Goal: Navigation & Orientation: Find specific page/section

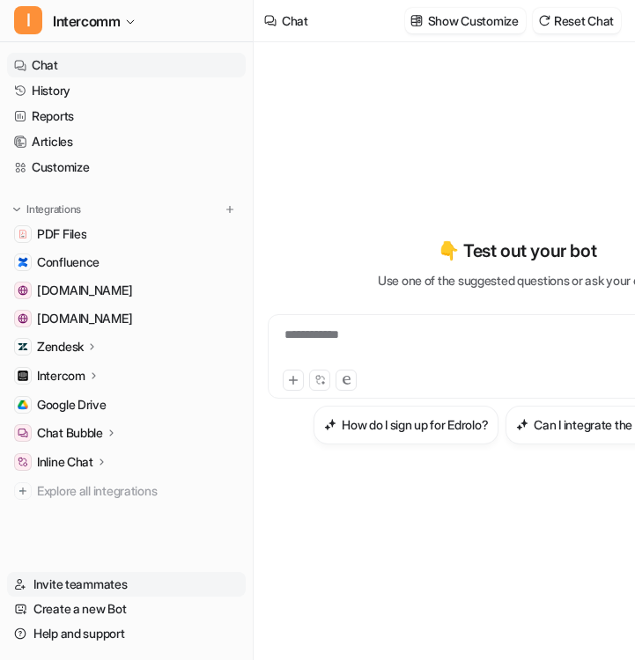
click at [81, 582] on link "Invite teammates" at bounding box center [126, 584] width 239 height 25
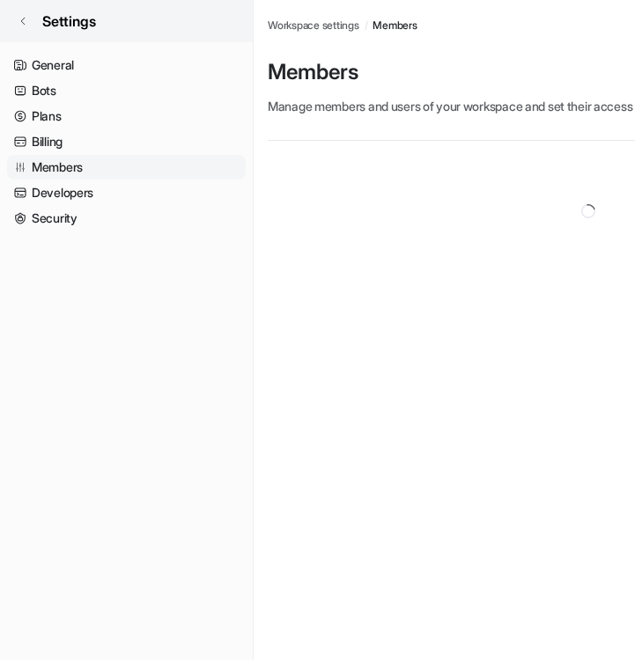
click at [26, 28] on link "Settings" at bounding box center [126, 21] width 253 height 42
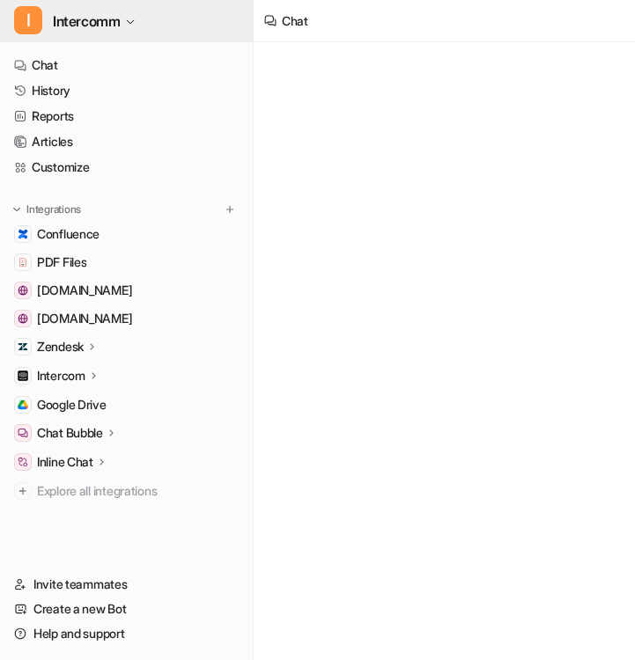
click at [120, 23] on span "Intercomm" at bounding box center [86, 21] width 67 height 25
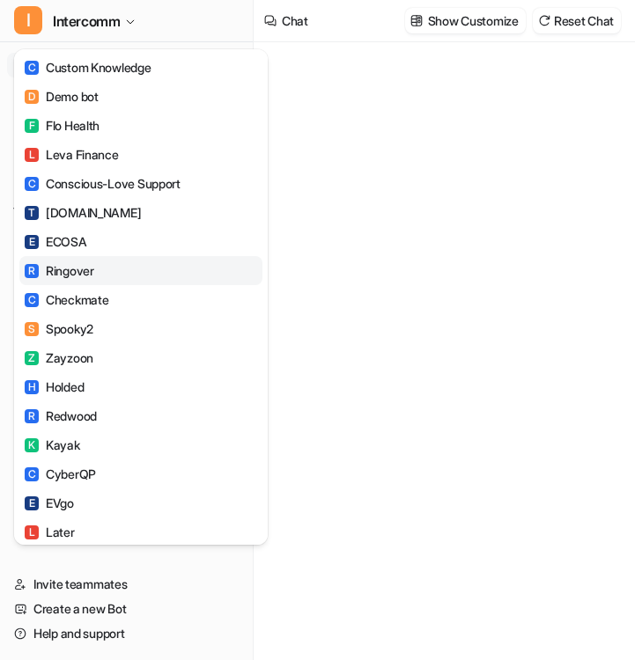
type textarea "**********"
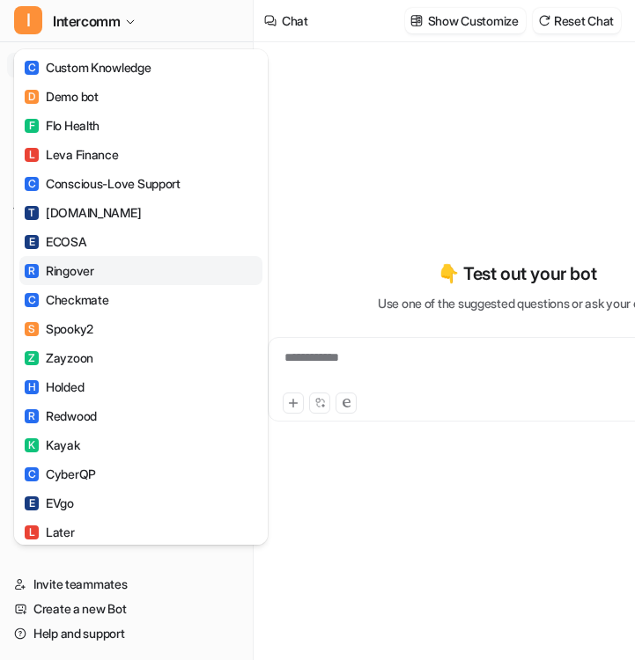
scroll to position [1183, 0]
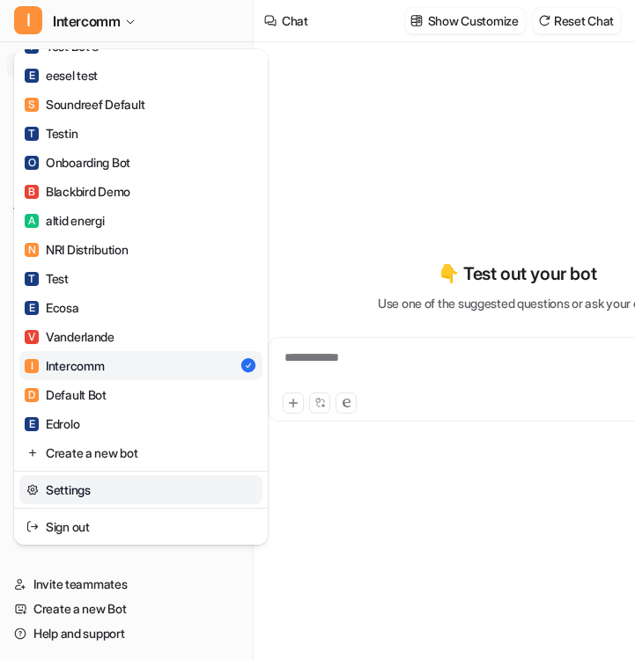
click at [105, 481] on link "Settings" at bounding box center [140, 489] width 243 height 29
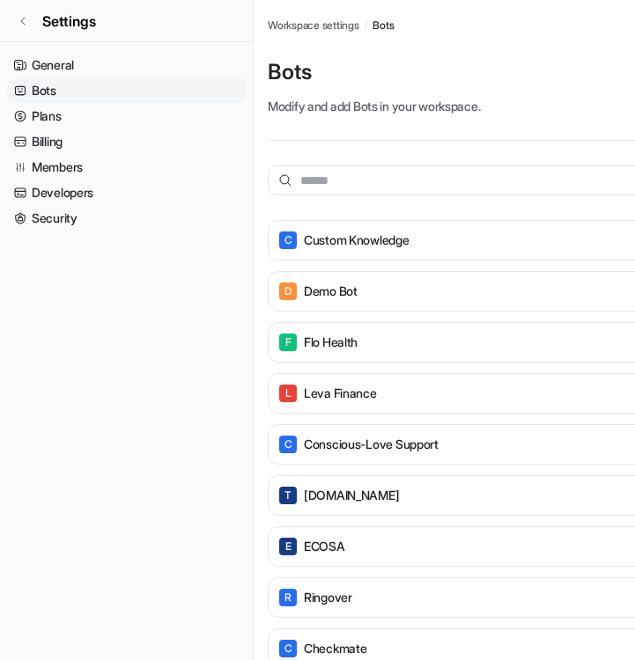
click at [170, 180] on ul "General Bots Plans Billing Members Developers Security" at bounding box center [126, 142] width 239 height 178
click at [171, 170] on link "Members" at bounding box center [126, 167] width 239 height 25
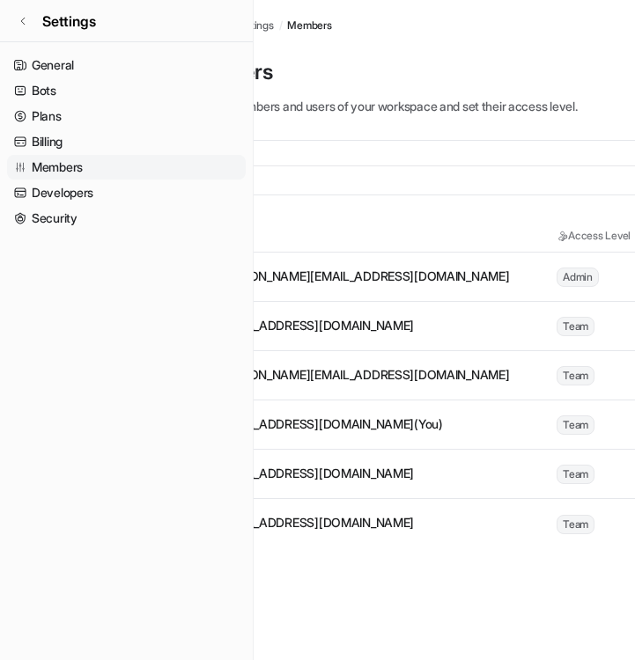
scroll to position [0, 288]
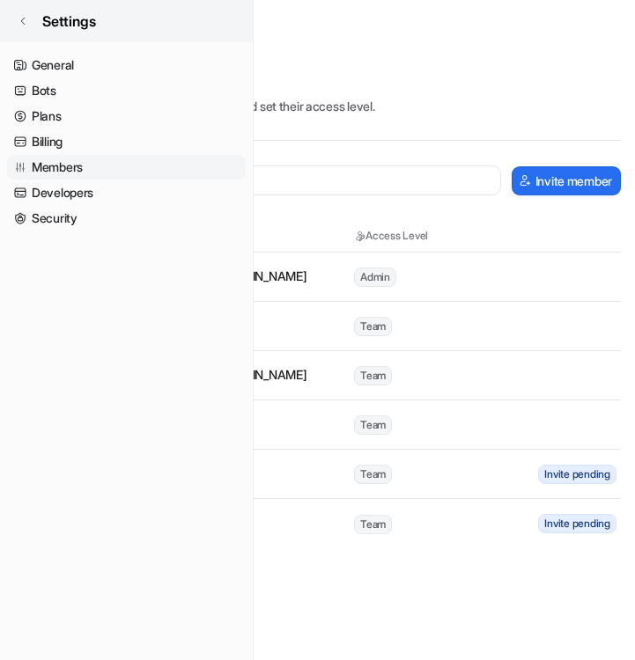
click at [18, 17] on icon at bounding box center [23, 21] width 11 height 11
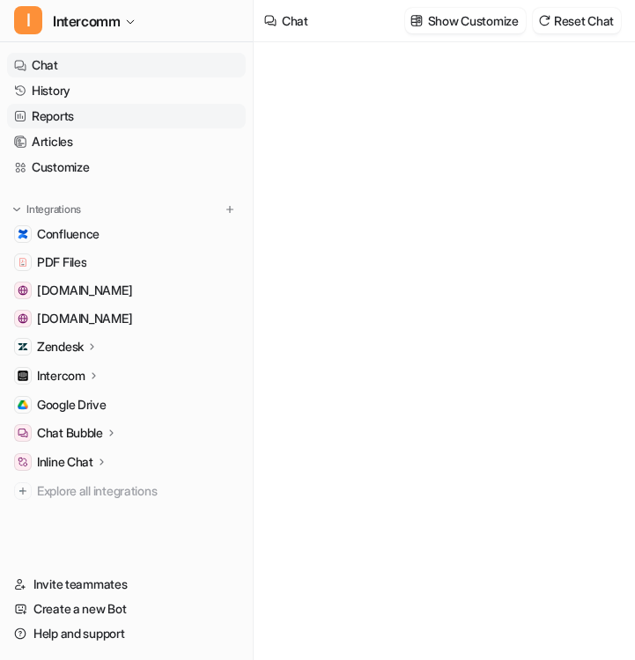
type textarea "**********"
click at [86, 117] on link "Reports" at bounding box center [126, 116] width 239 height 25
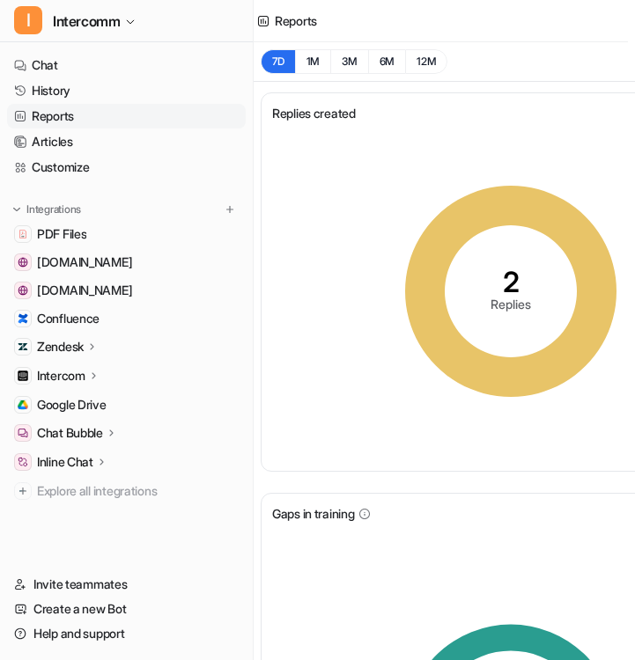
scroll to position [0, 4]
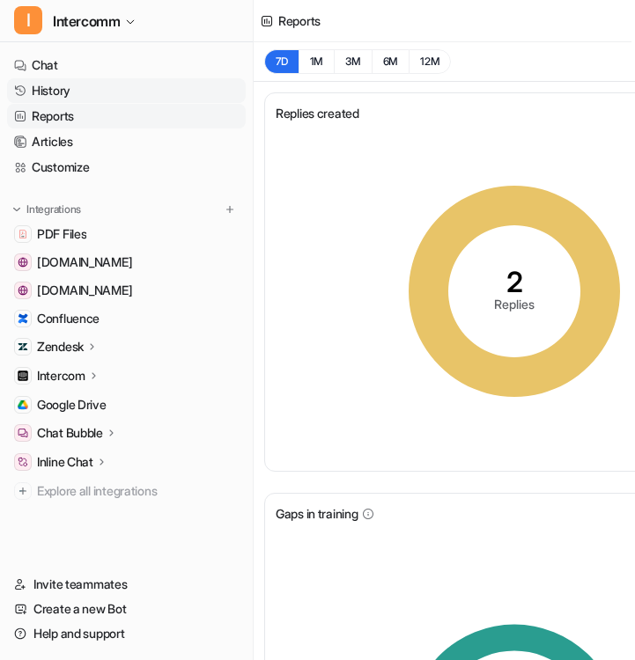
click at [162, 93] on link "History" at bounding box center [126, 90] width 239 height 25
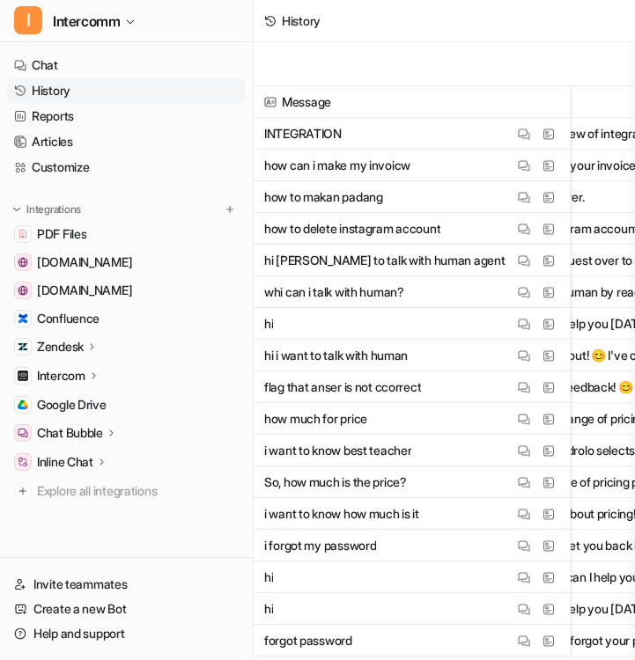
scroll to position [0, 132]
